Goal: Information Seeking & Learning: Learn about a topic

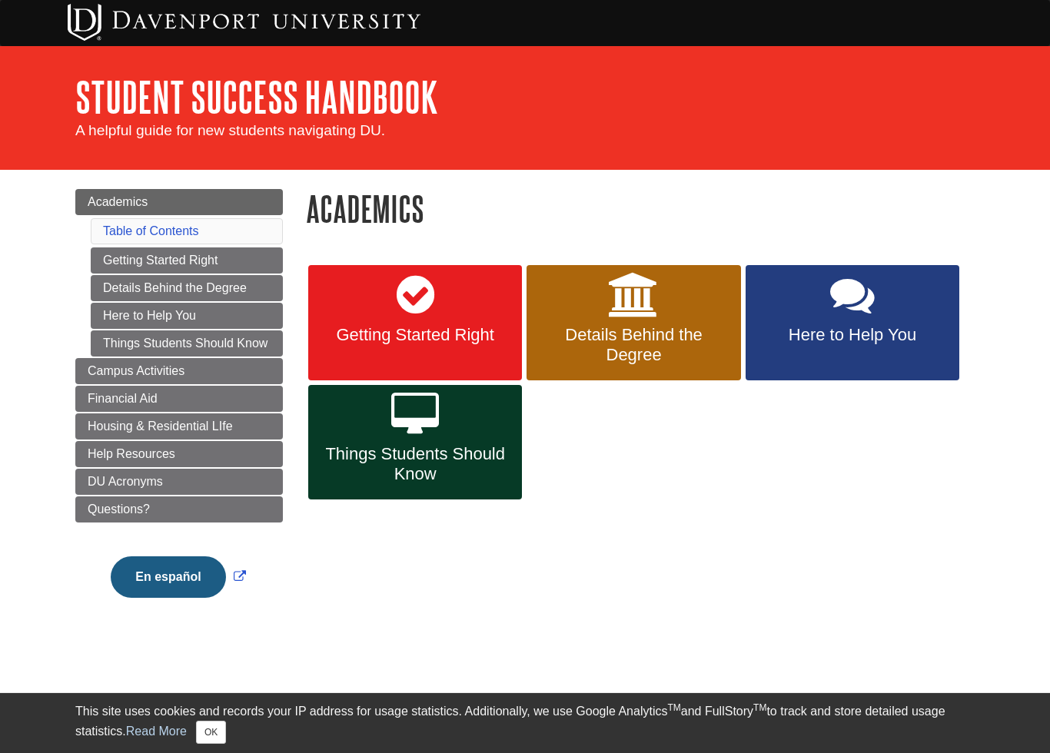
click at [435, 315] on link "Getting Started Right" at bounding box center [415, 322] width 214 height 115
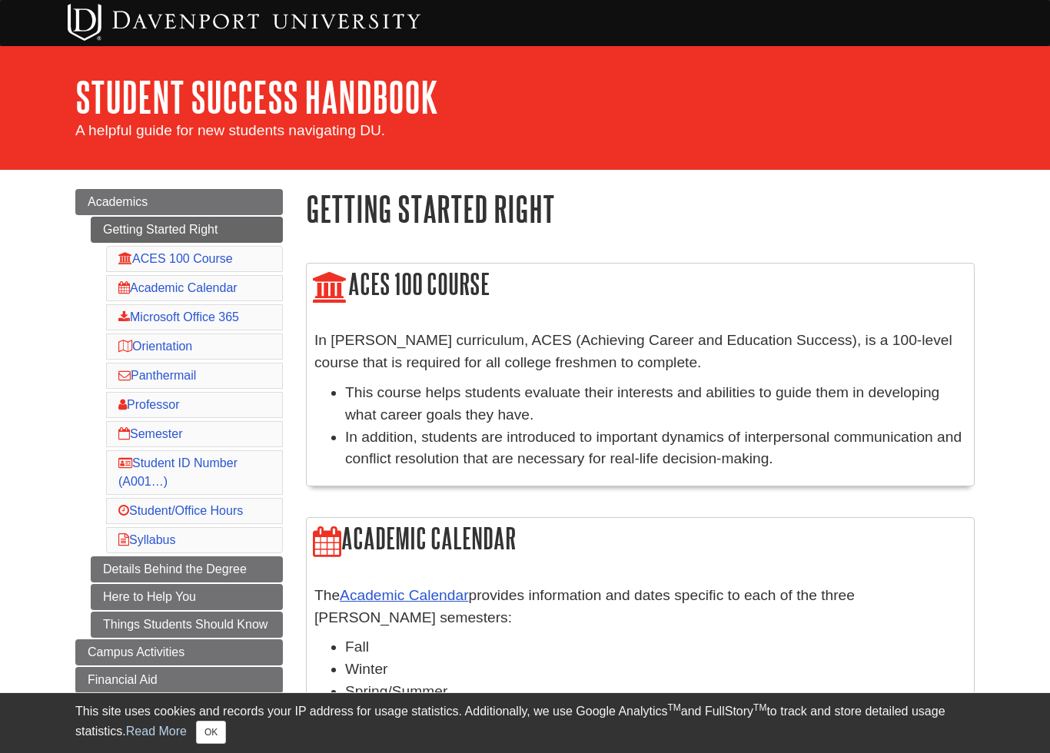
click at [240, 576] on link "Details Behind the Degree" at bounding box center [187, 569] width 192 height 26
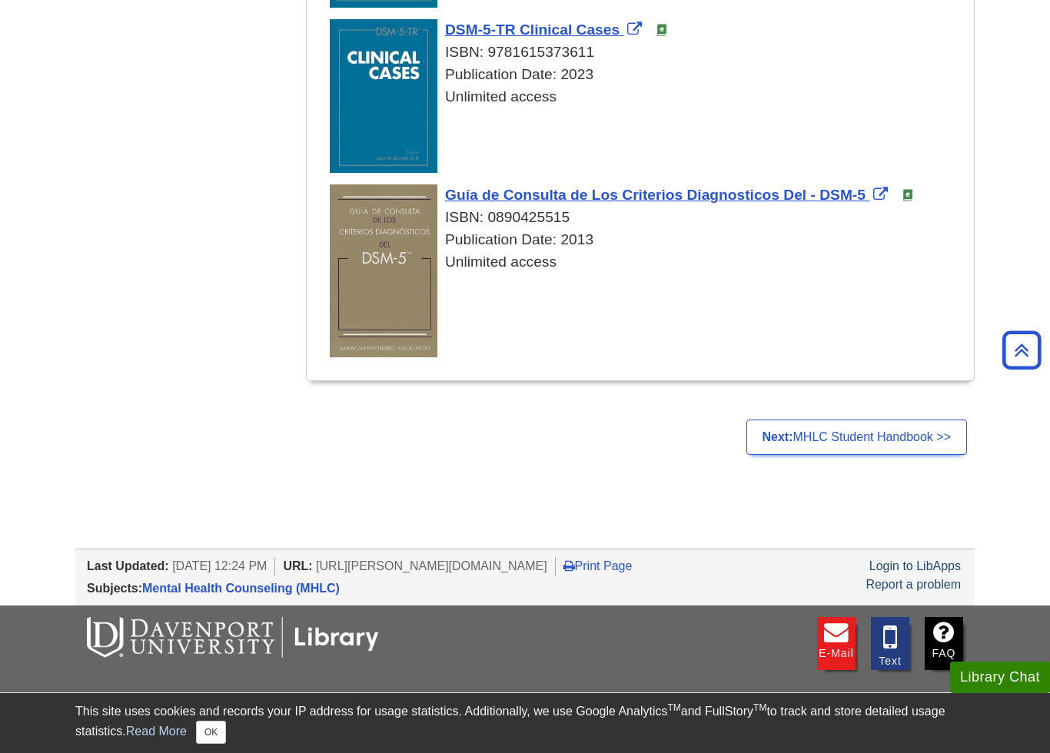
scroll to position [839, 0]
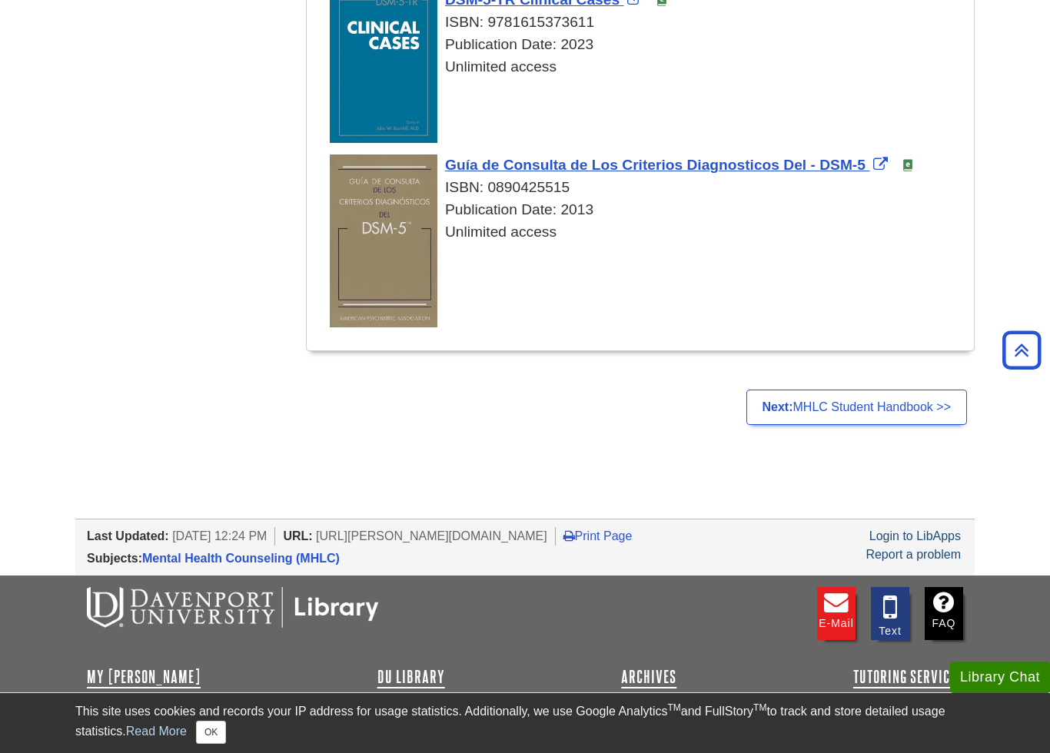
click at [906, 413] on link "Next: MHLC Student Handbook >>" at bounding box center [856, 407] width 221 height 35
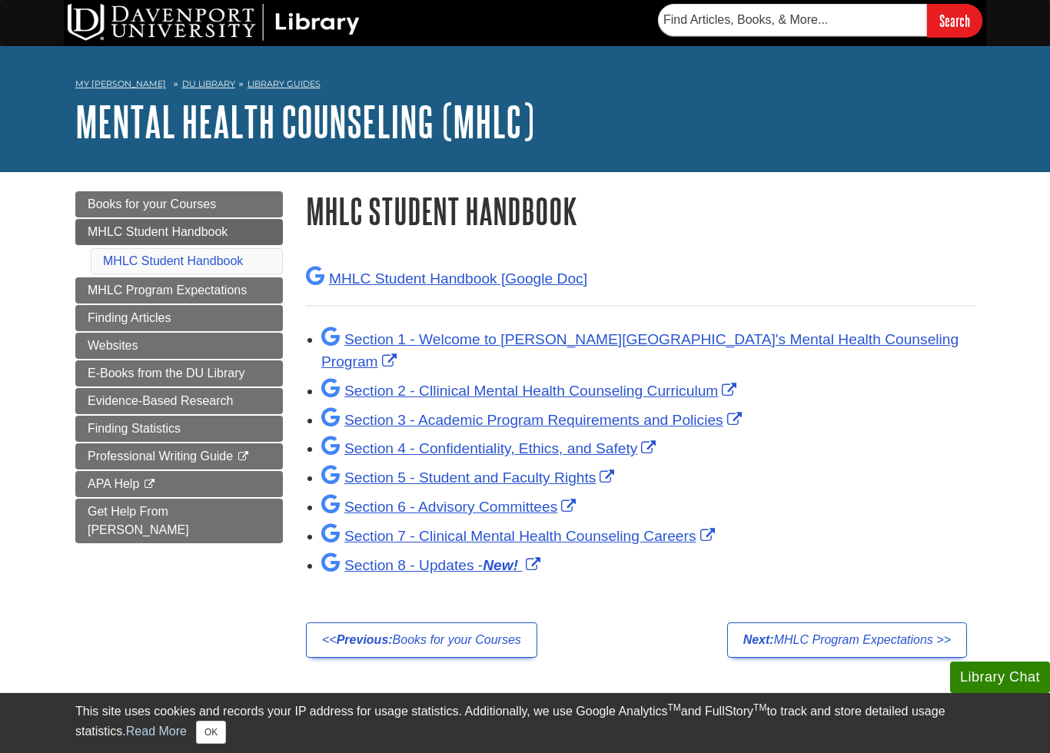
click at [510, 557] on em "New!" at bounding box center [500, 565] width 35 height 16
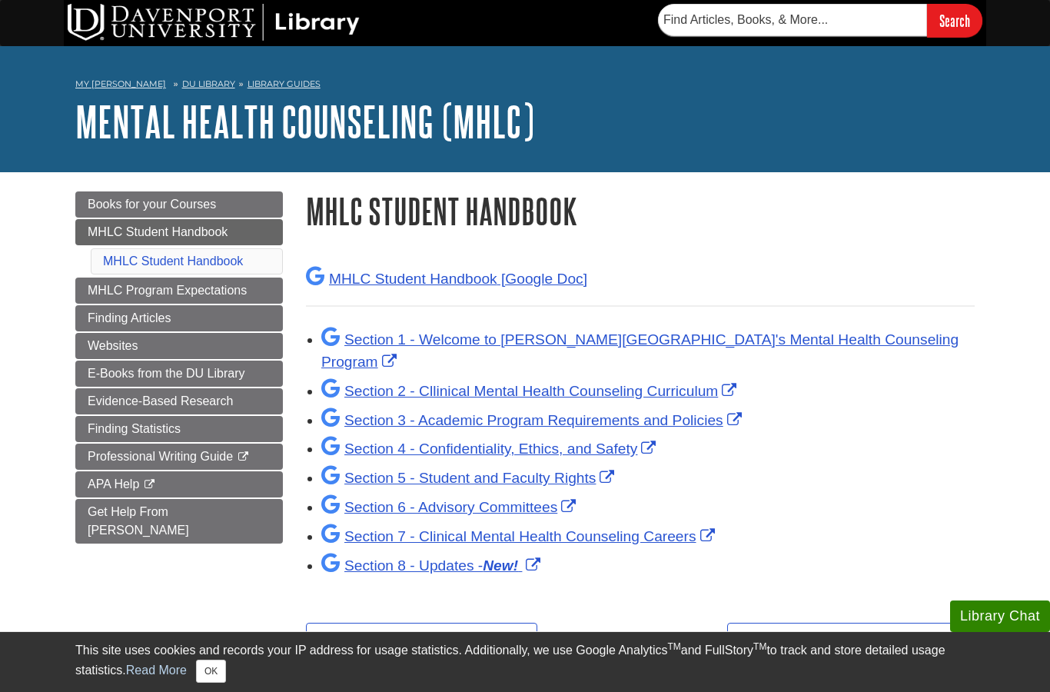
click at [492, 557] on em "New!" at bounding box center [500, 565] width 35 height 16
